Goal: Task Accomplishment & Management: Manage account settings

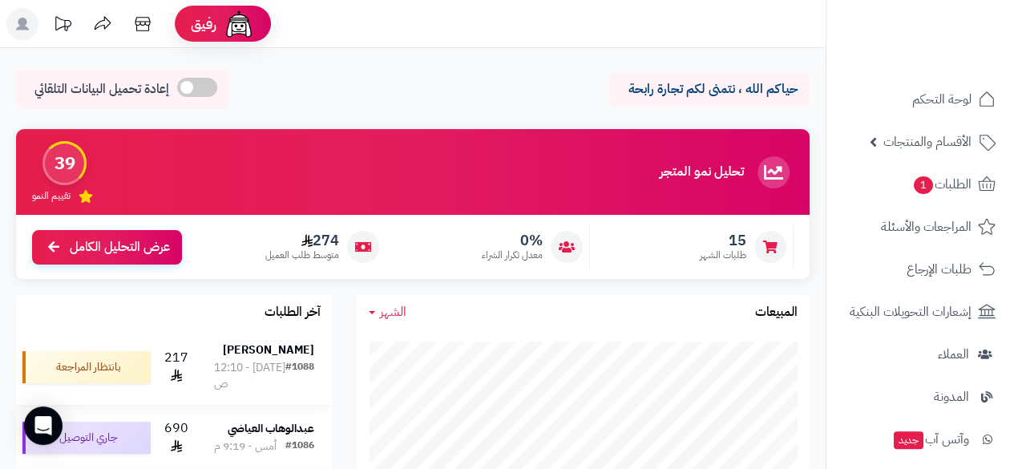
click at [252, 352] on strong "[PERSON_NAME]" at bounding box center [268, 349] width 91 height 17
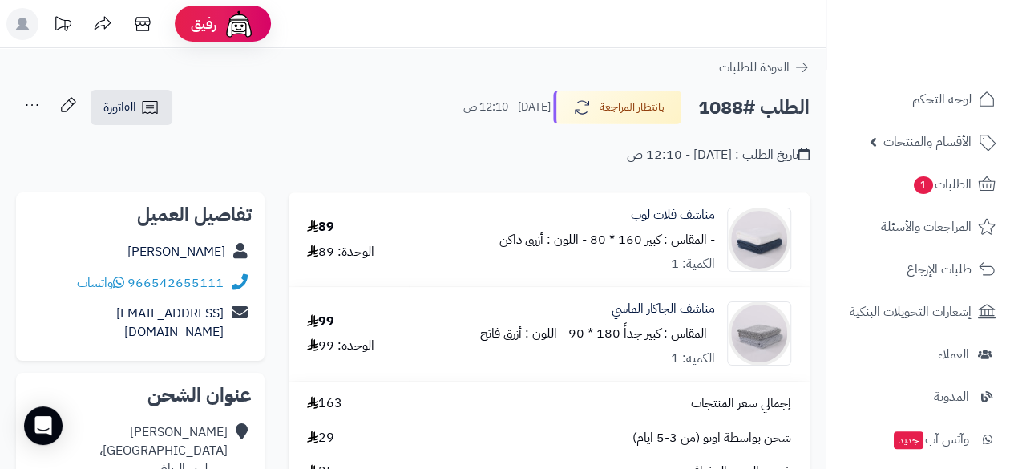
click at [324, 125] on div "الطلب #1088 بانتظار المراجعة اليوم - 12:10 ص الفاتورة طباعة الفاتورة إرسال الفا…" at bounding box center [412, 108] width 793 height 38
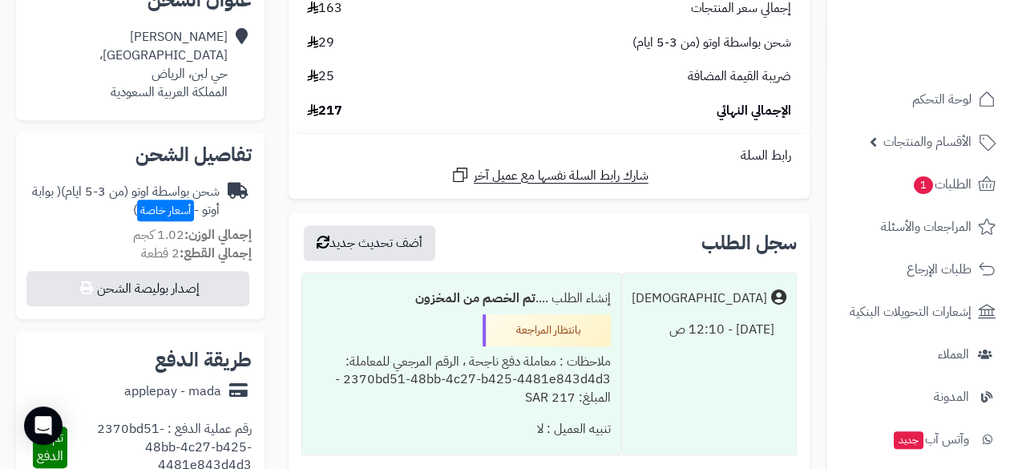
scroll to position [406, 0]
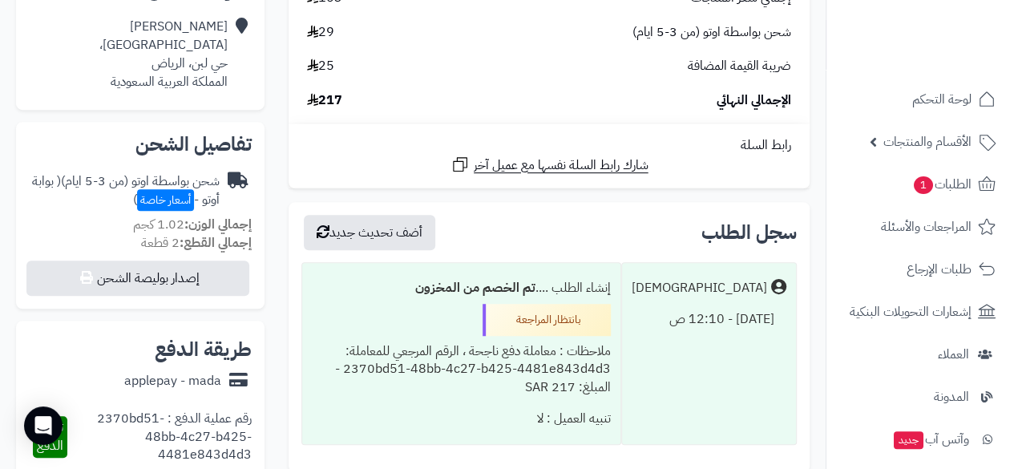
drag, startPoint x: 1019, startPoint y: 466, endPoint x: 587, endPoint y: 228, distance: 494.3
click at [587, 228] on div "سجل الطلب أضف تحديث جديد" at bounding box center [548, 232] width 495 height 35
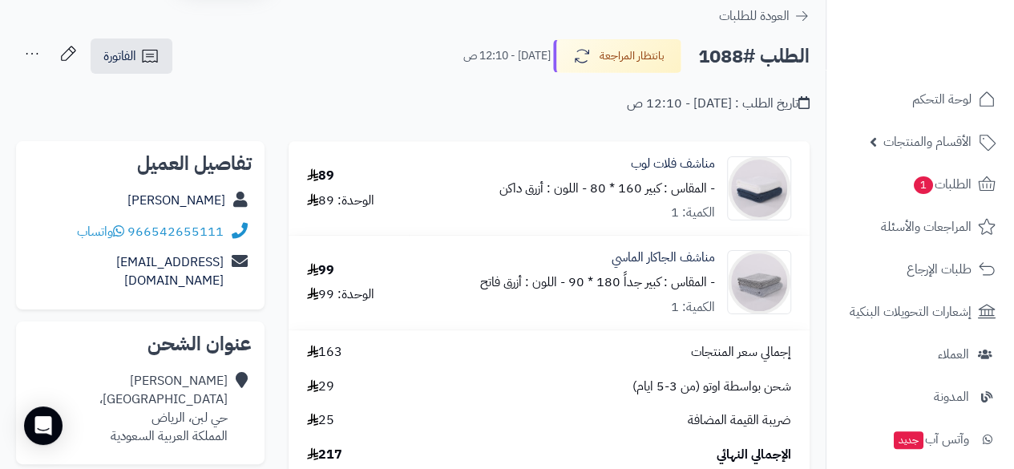
scroll to position [0, 0]
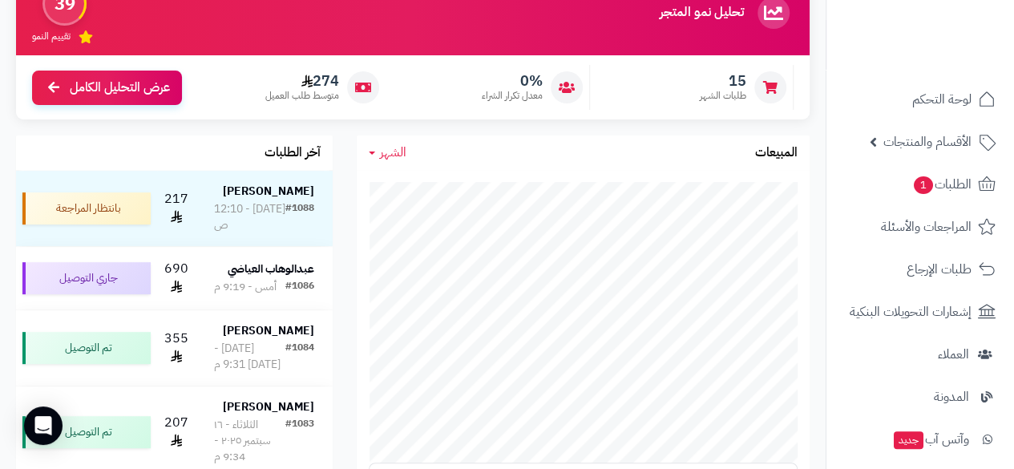
scroll to position [203, 0]
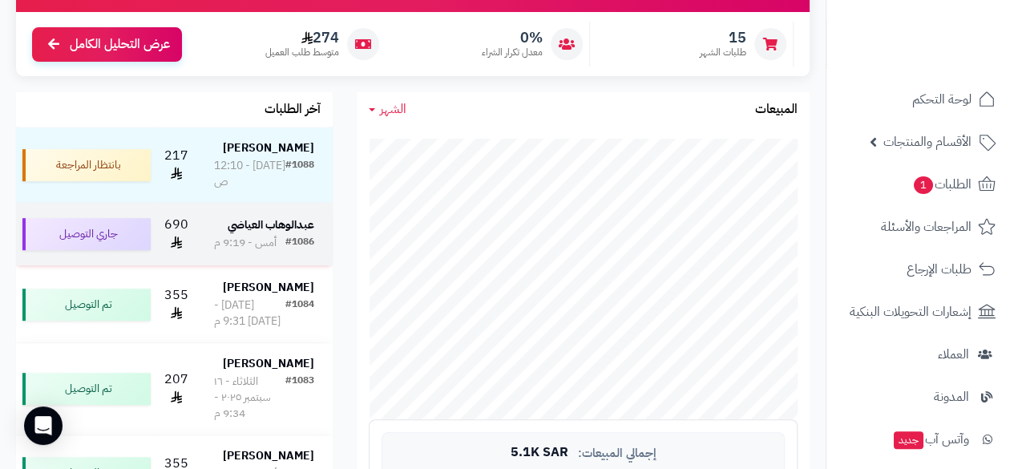
click at [298, 214] on td "[PERSON_NAME] #1086 [GEOGRAPHIC_DATA] - 9:19 م" at bounding box center [264, 234] width 137 height 63
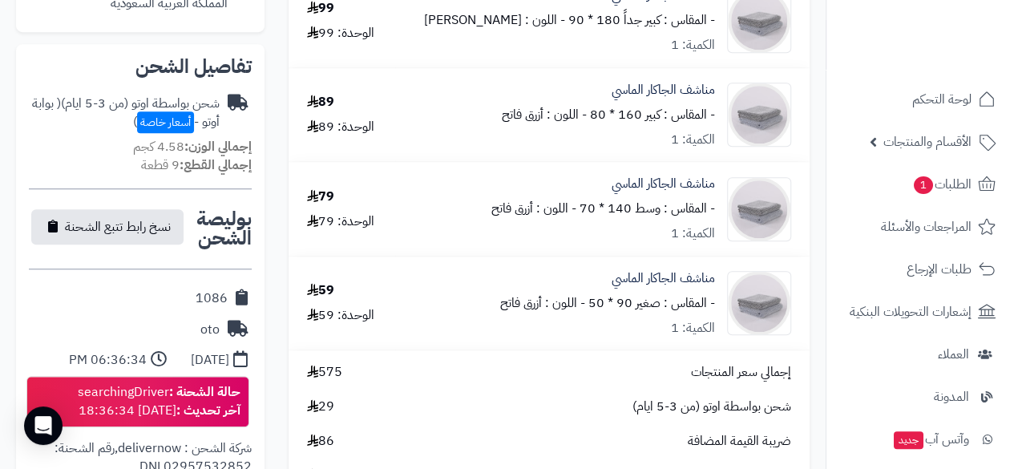
scroll to position [438, 0]
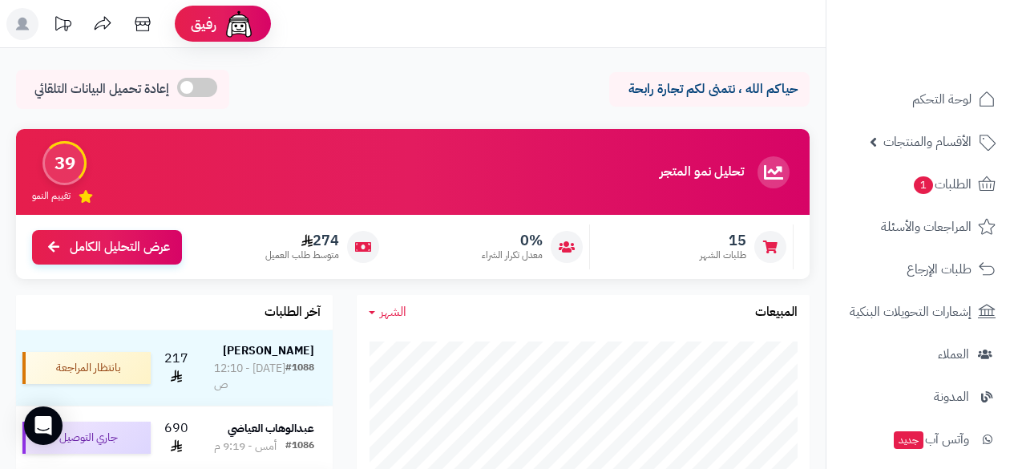
scroll to position [203, 0]
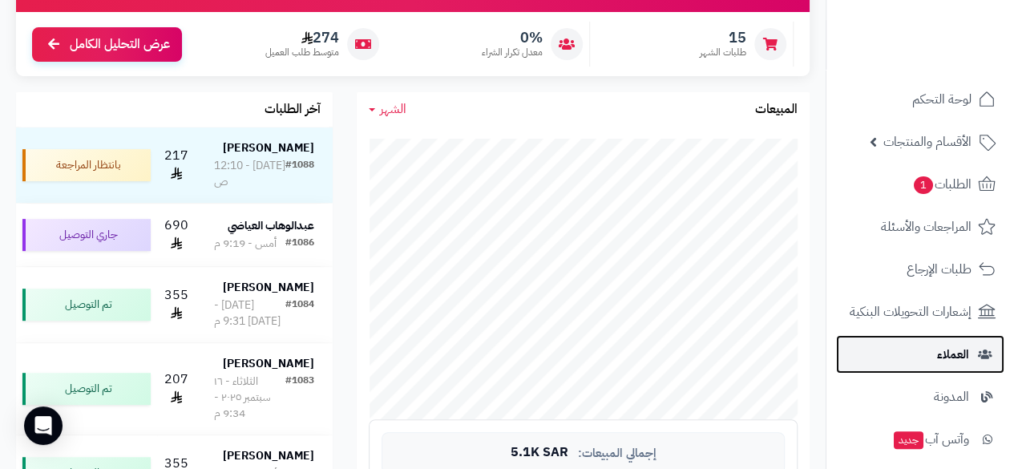
click at [965, 358] on span "العملاء" at bounding box center [953, 354] width 32 height 22
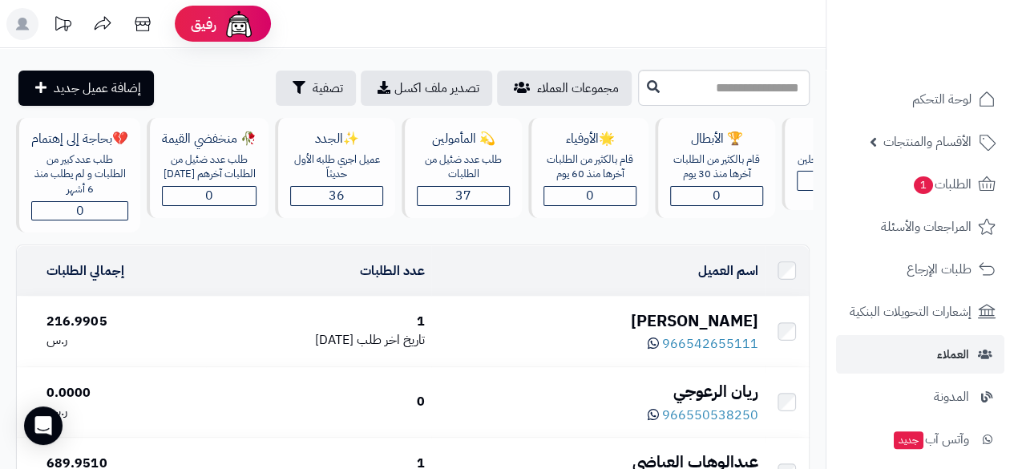
scroll to position [0, -93]
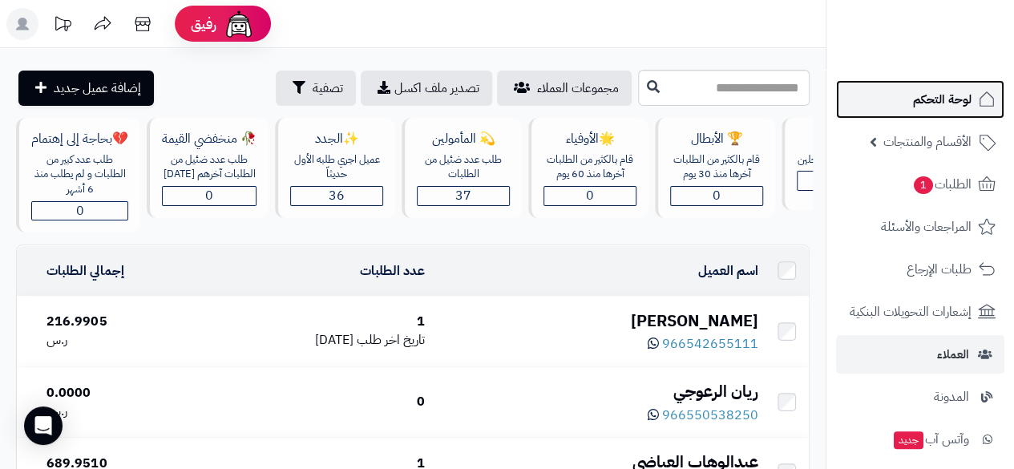
click at [926, 108] on span "لوحة التحكم" at bounding box center [942, 99] width 59 height 22
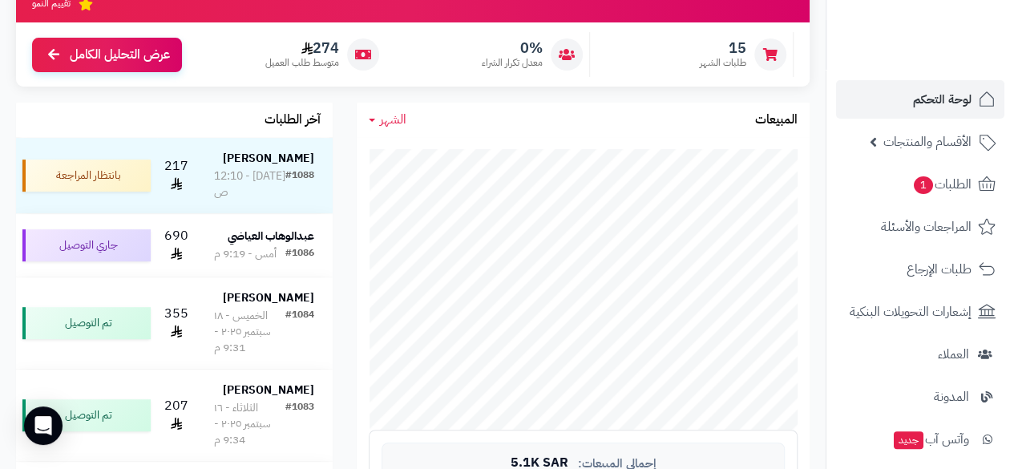
scroll to position [299, 0]
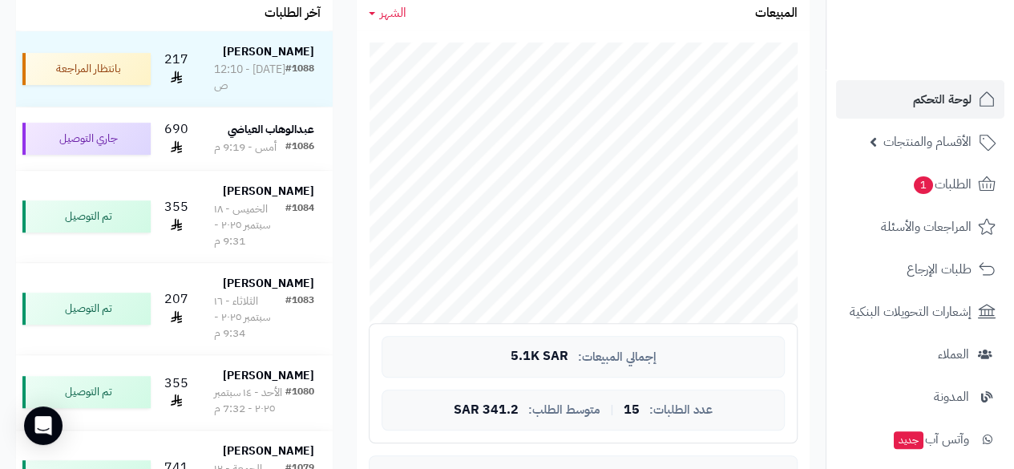
drag, startPoint x: 830, startPoint y: 303, endPoint x: 826, endPoint y: 321, distance: 18.1
click at [826, 321] on nav "لوحة التحكم الأقسام والمنتجات المنتجات مخزون الخيارات الأقسام الماركات مواصفات …" at bounding box center [919, 254] width 188 height 469
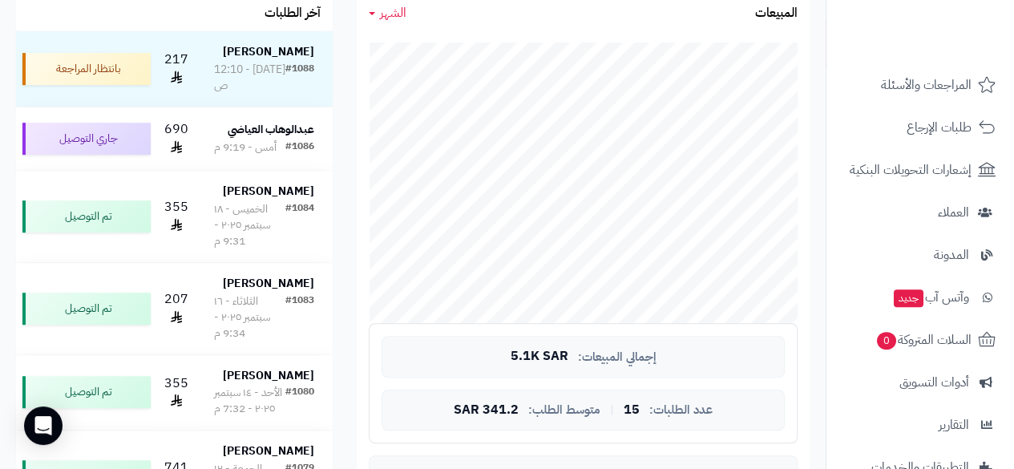
scroll to position [161, 0]
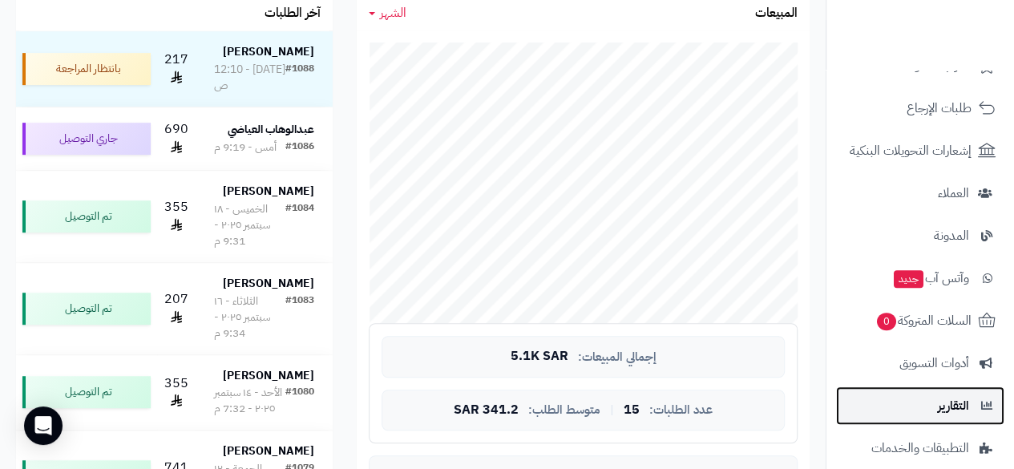
click at [929, 408] on link "التقارير" at bounding box center [920, 405] width 168 height 38
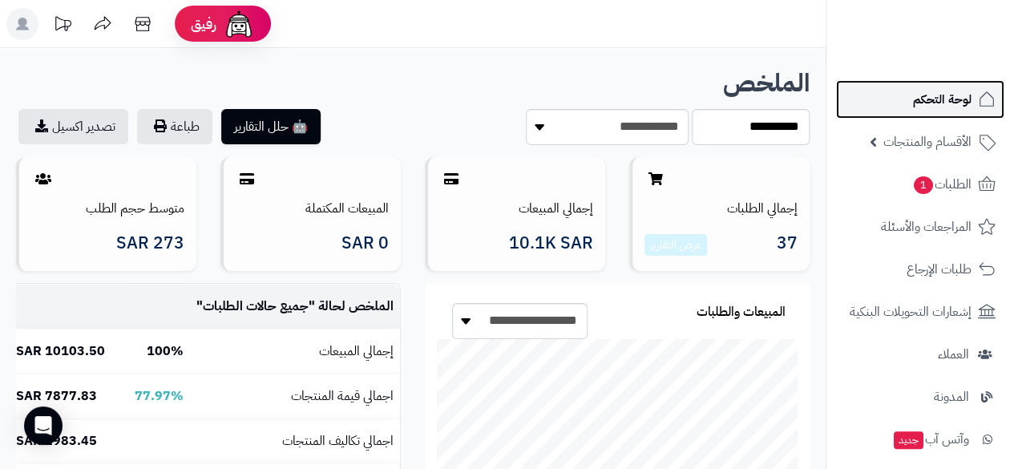
click at [941, 99] on span "لوحة التحكم" at bounding box center [942, 99] width 59 height 22
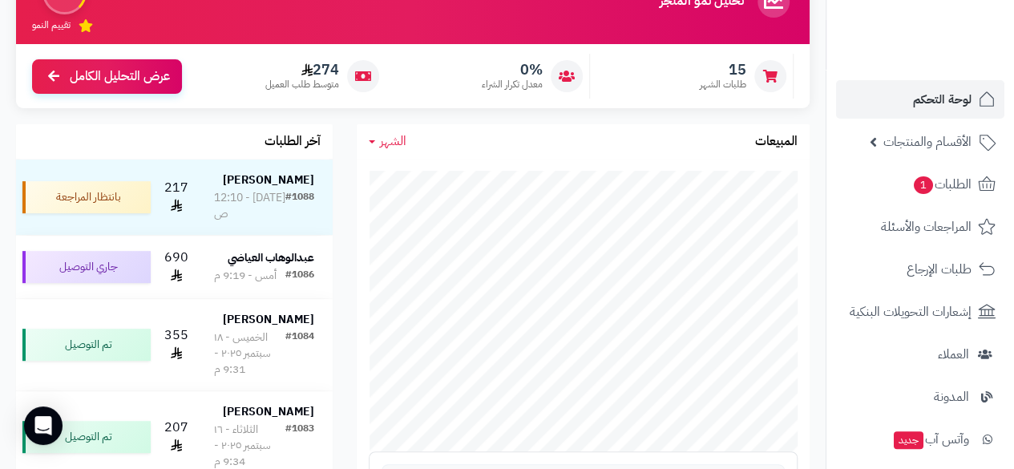
scroll to position [192, 0]
